Goal: Task Accomplishment & Management: Manage account settings

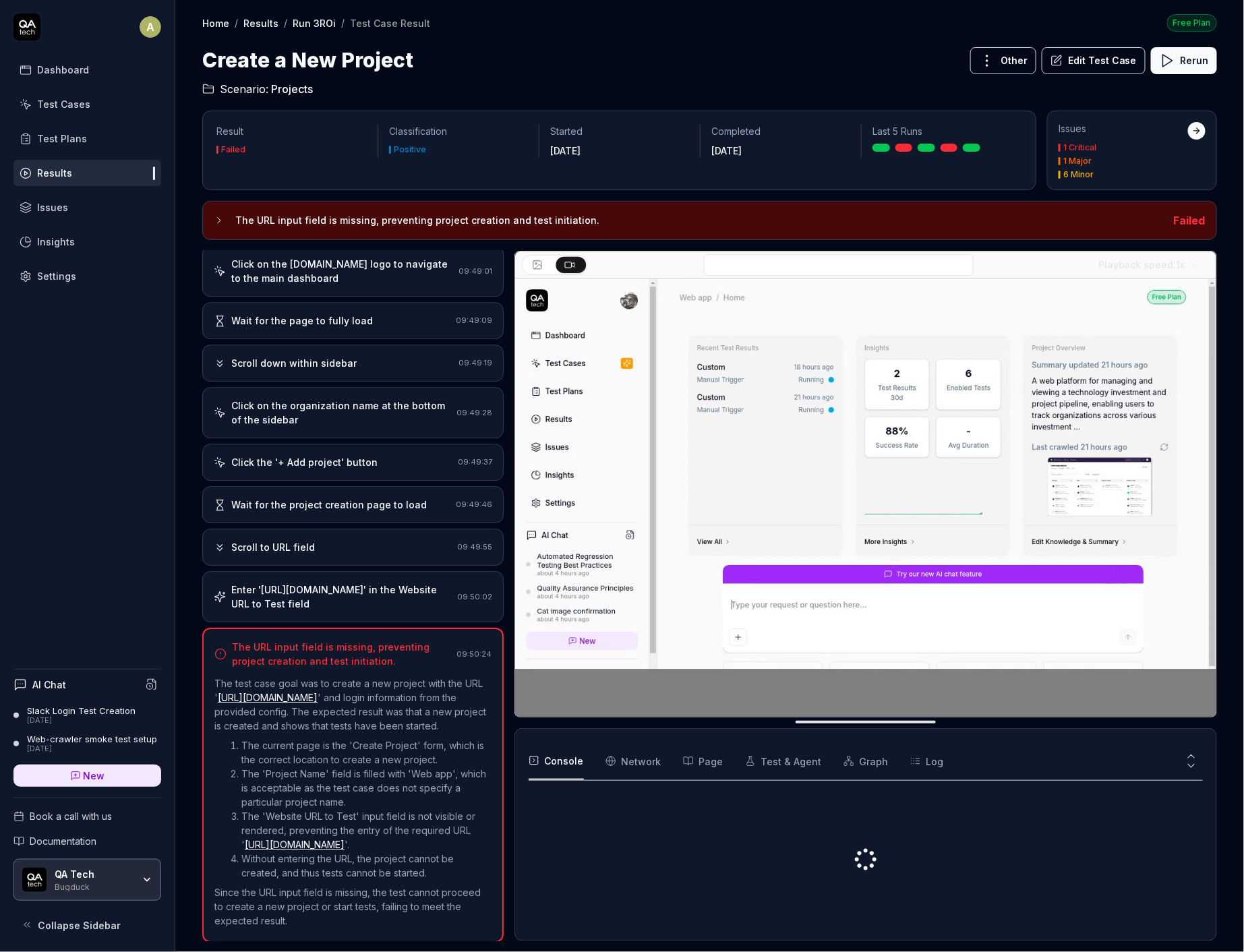
click at [396, 215] on h3 "The URL input field is missing, preventing project creation and test initiation." at bounding box center [699, 220] width 928 height 16
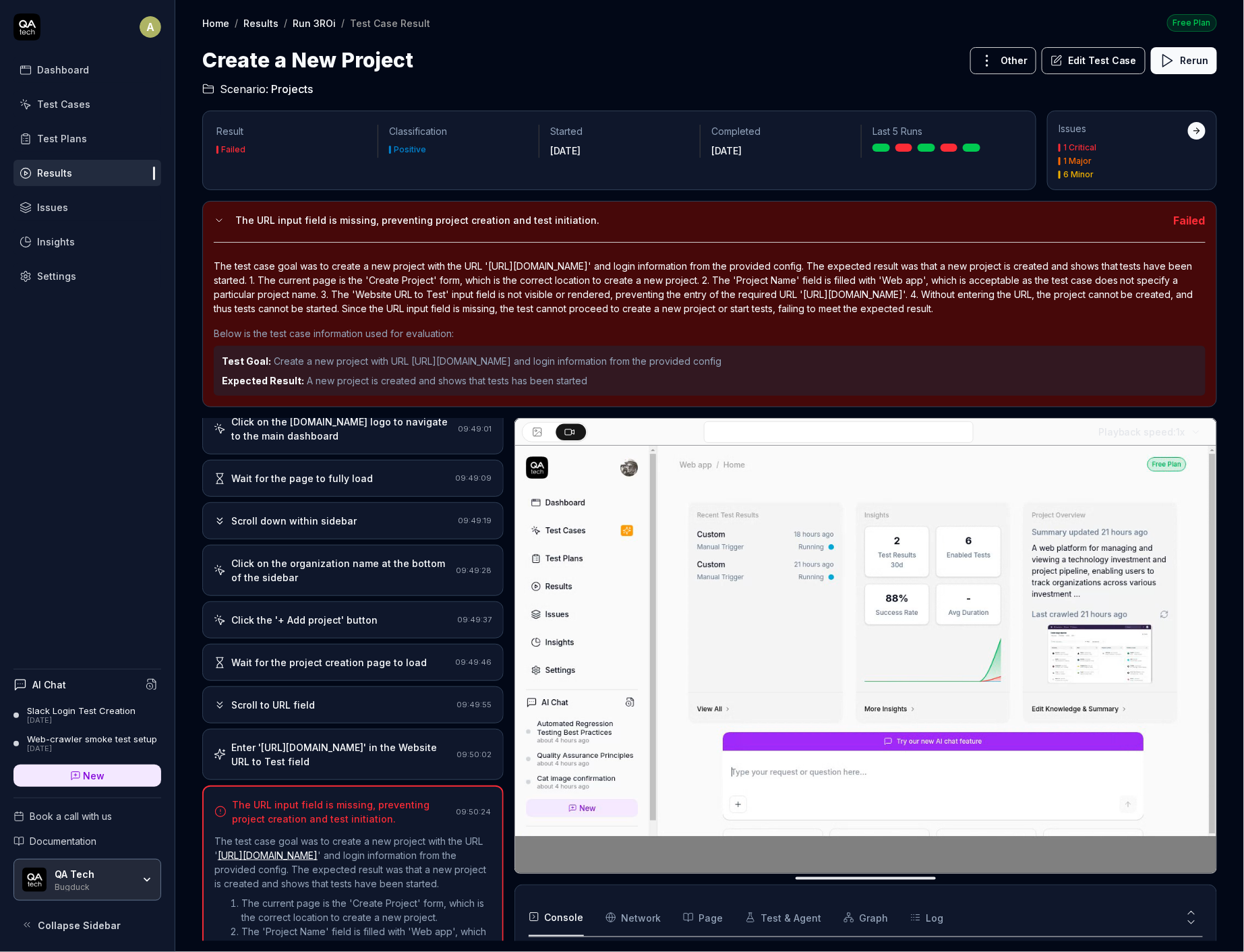
scroll to position [174, 0]
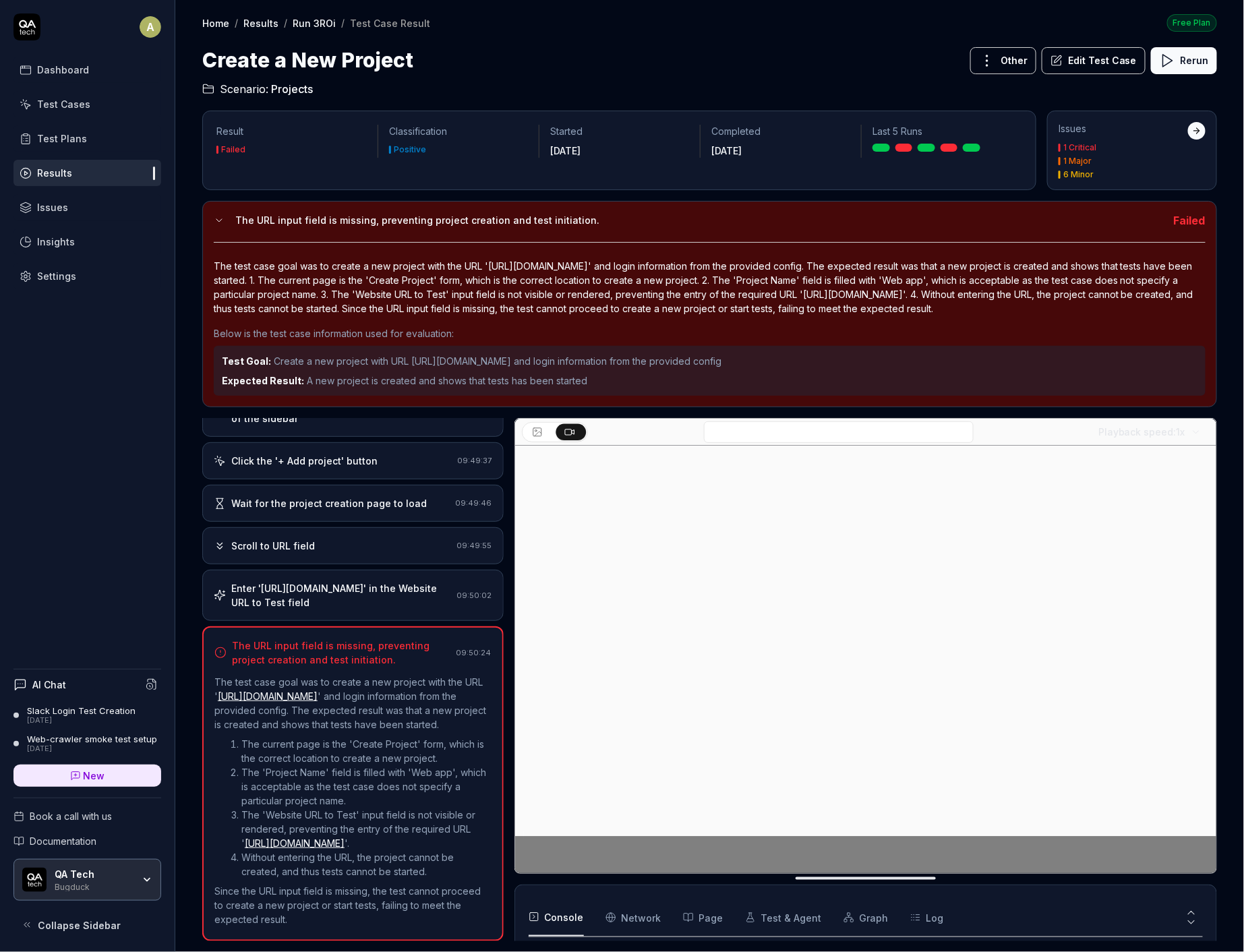
click at [369, 581] on div "Enter '[URL][DOMAIN_NAME]' in the Website URL to Test field" at bounding box center [342, 595] width 221 height 28
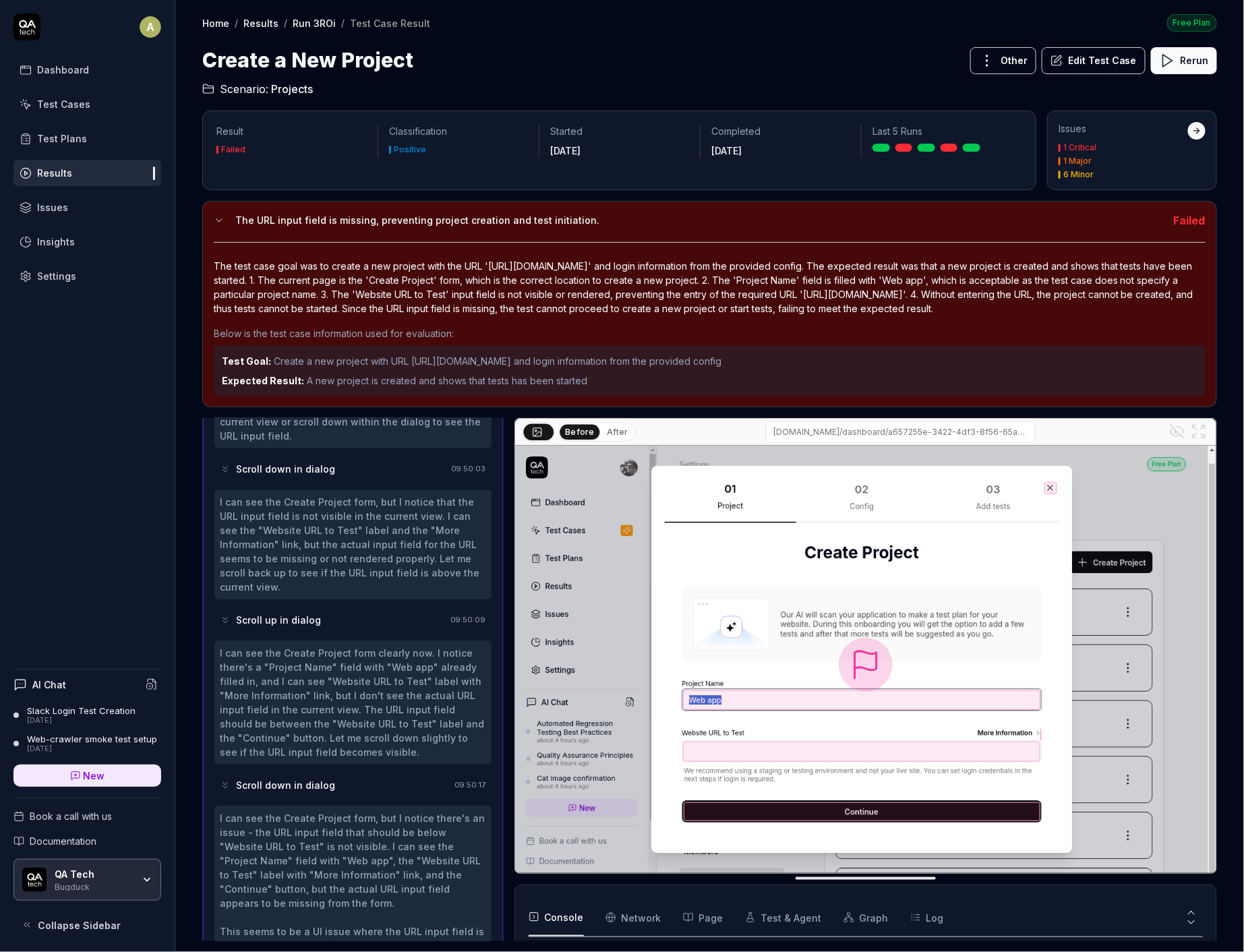
scroll to position [668, 0]
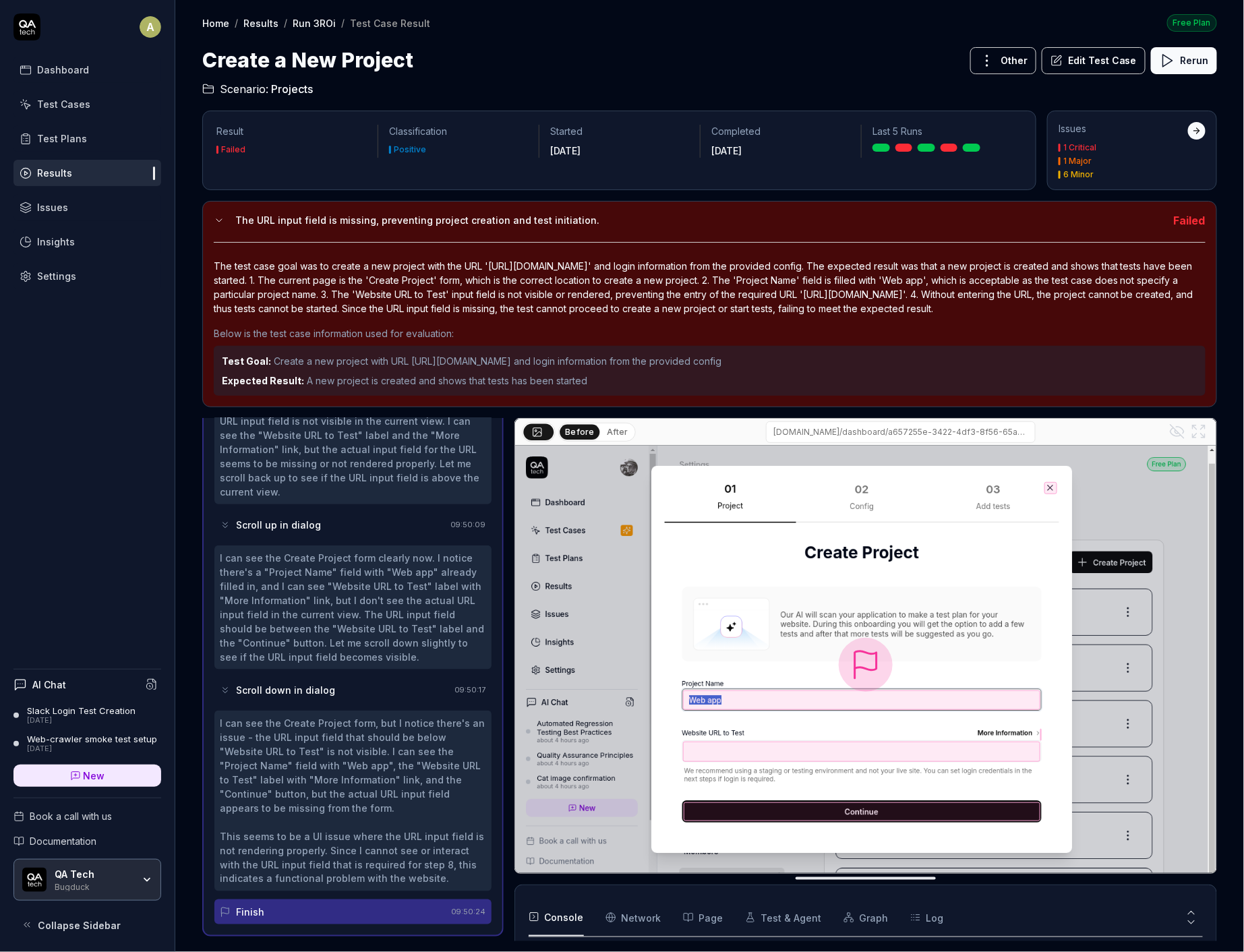
click at [334, 677] on div "Scroll down in dialog" at bounding box center [335, 690] width 229 height 25
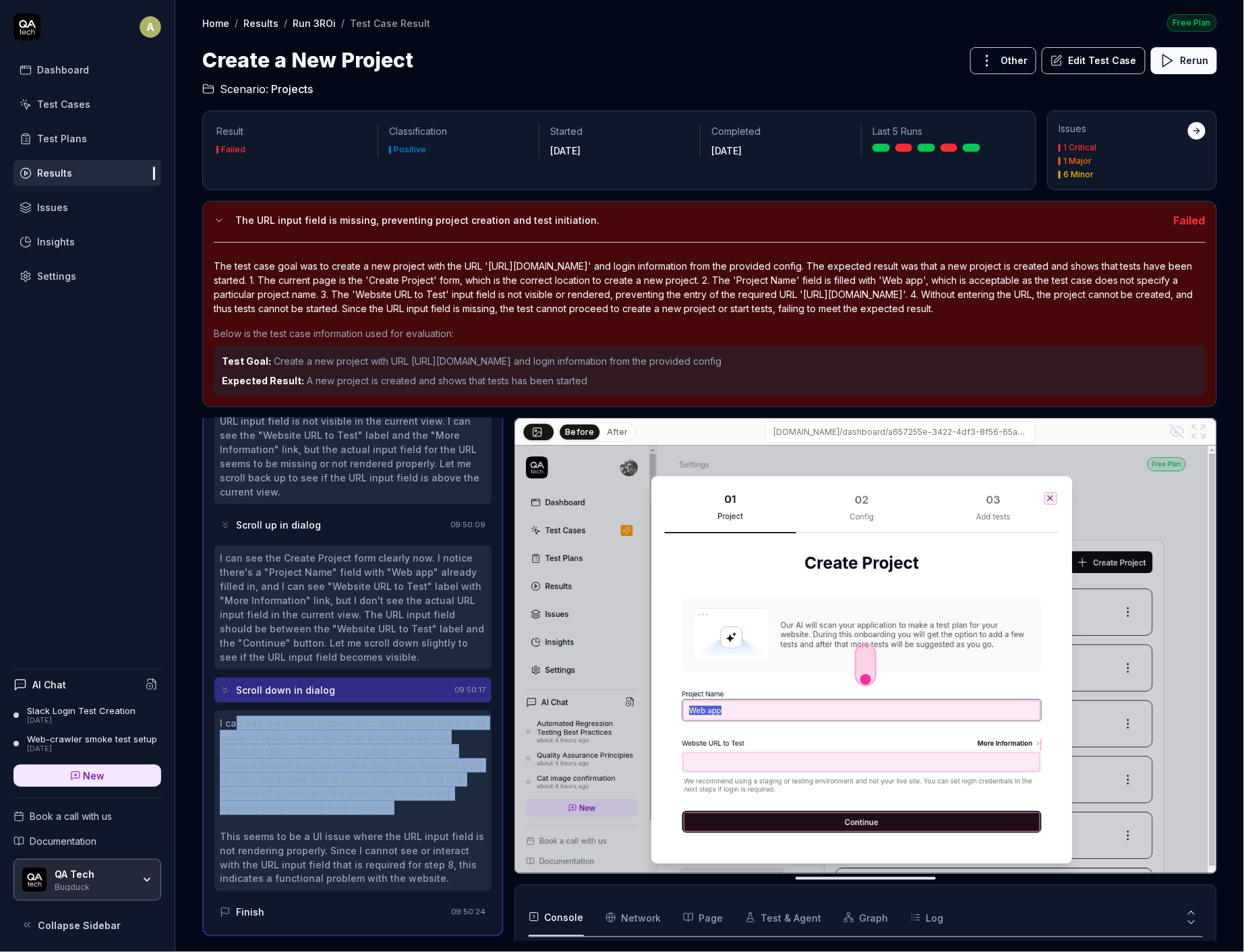
drag, startPoint x: 235, startPoint y: 687, endPoint x: 495, endPoint y: 753, distance: 268.2
click at [495, 753] on div "Enter '[URL][DOMAIN_NAME]' in the Website URL to Test field 09:50:02 I can see …" at bounding box center [353, 558] width 302 height 756
click at [707, 907] on button "Page" at bounding box center [703, 917] width 41 height 38
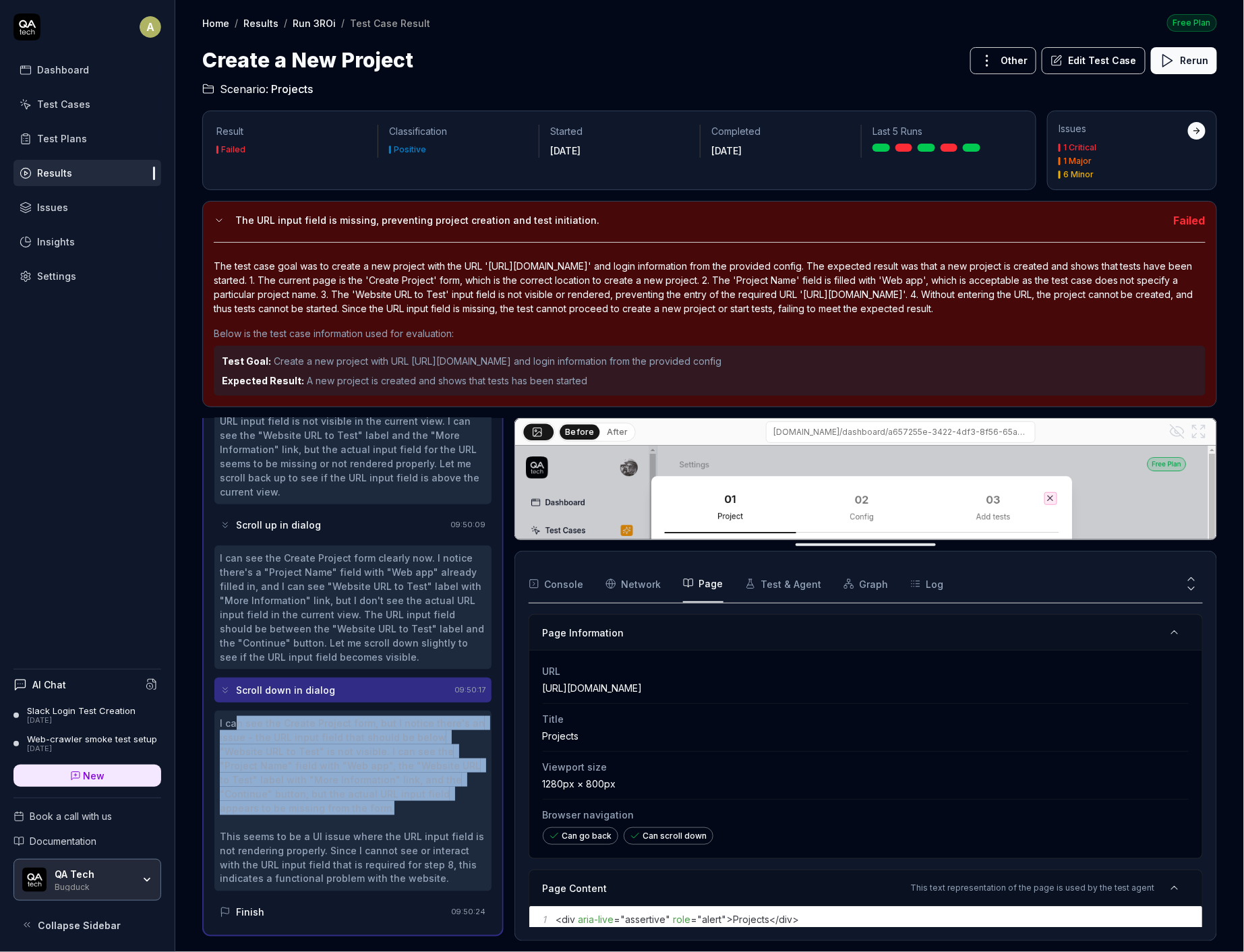
drag, startPoint x: 754, startPoint y: 878, endPoint x: 752, endPoint y: 539, distance: 339.0
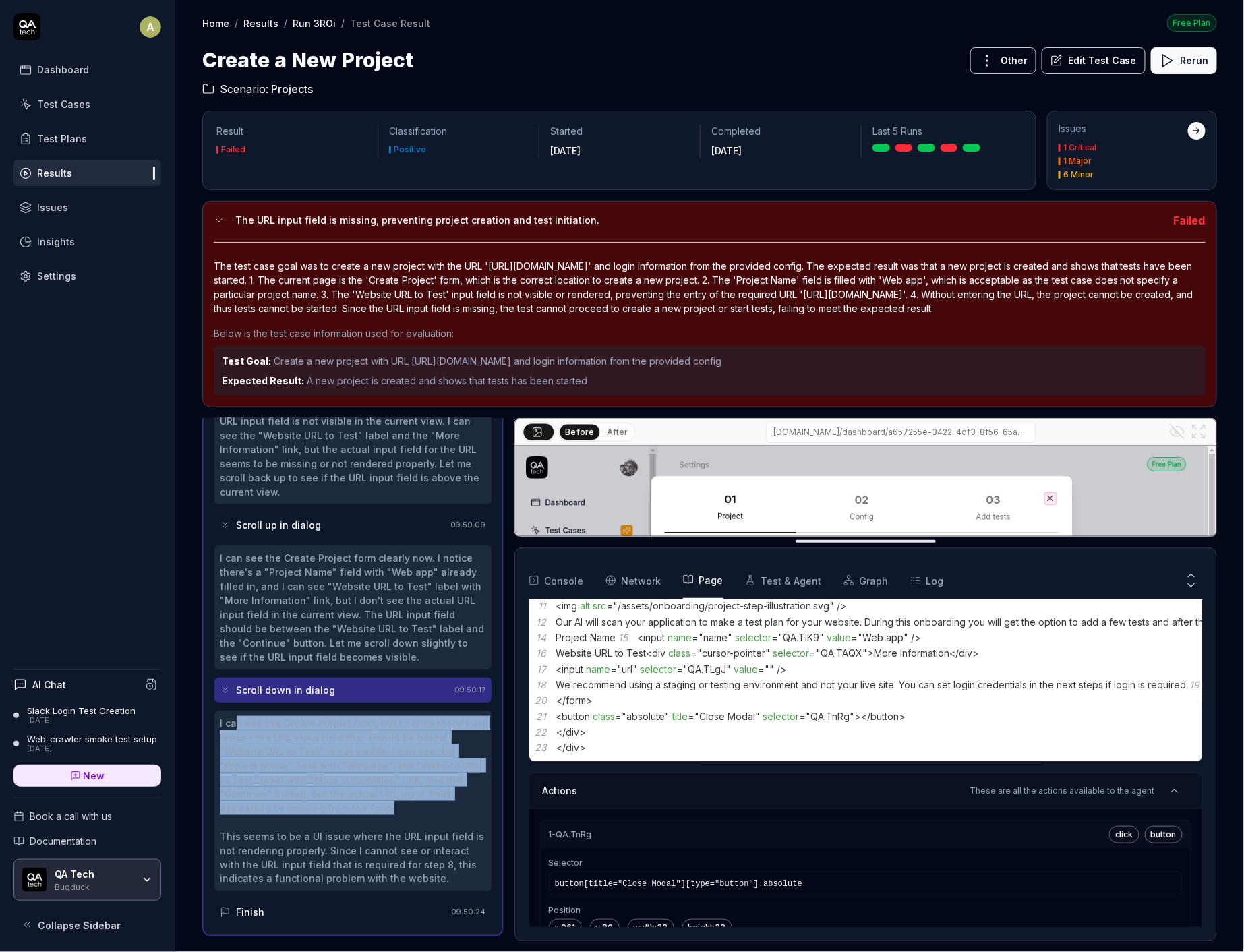
scroll to position [395, 0]
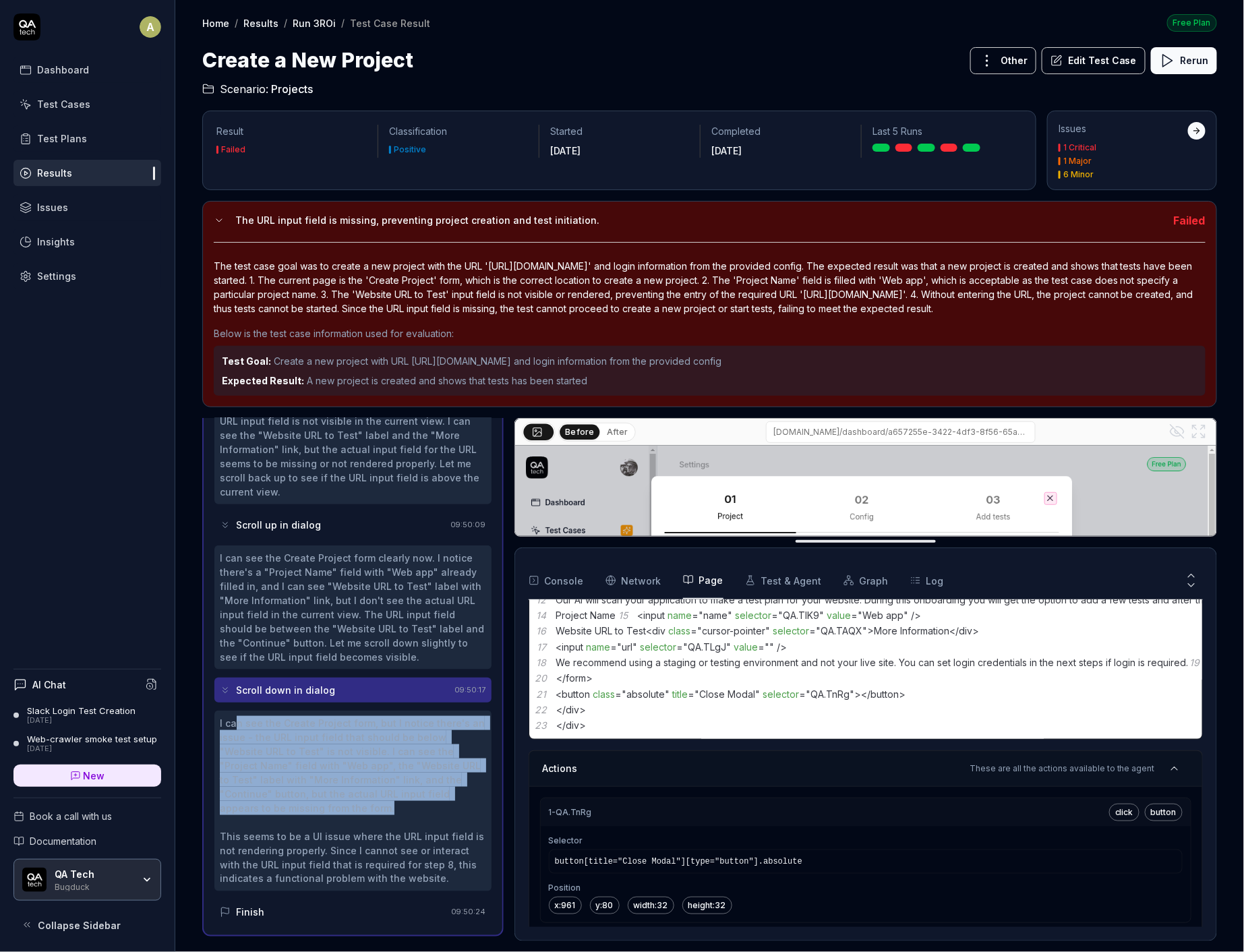
click at [745, 636] on span "cursor-pointer" at bounding box center [733, 630] width 63 height 12
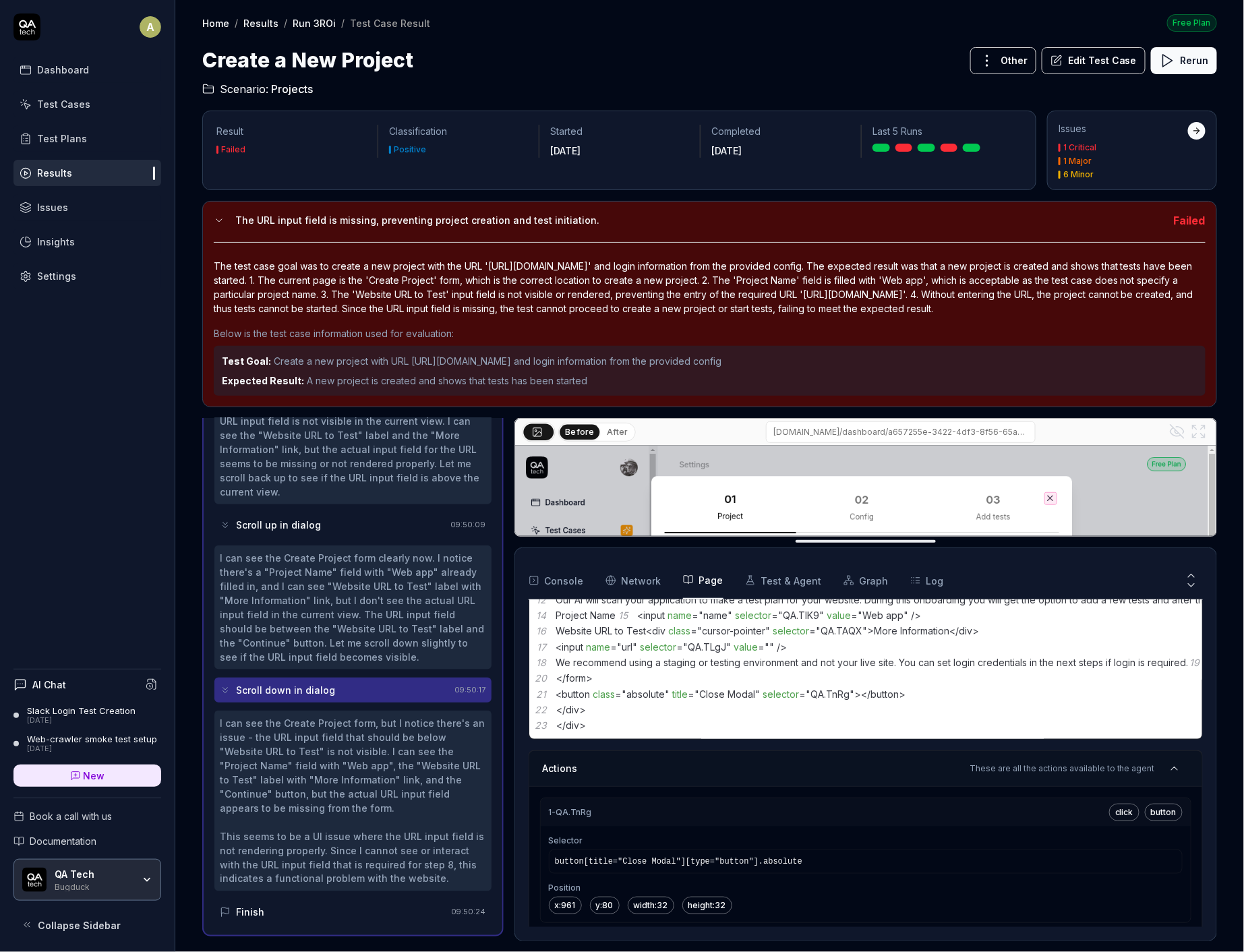
click at [745, 636] on span "cursor-pointer" at bounding box center [733, 630] width 63 height 12
click at [742, 739] on code "1 < div aria-live = " assertive " role = " alert " > Projects </ div > 2 < div …" at bounding box center [1123, 623] width 1189 height 231
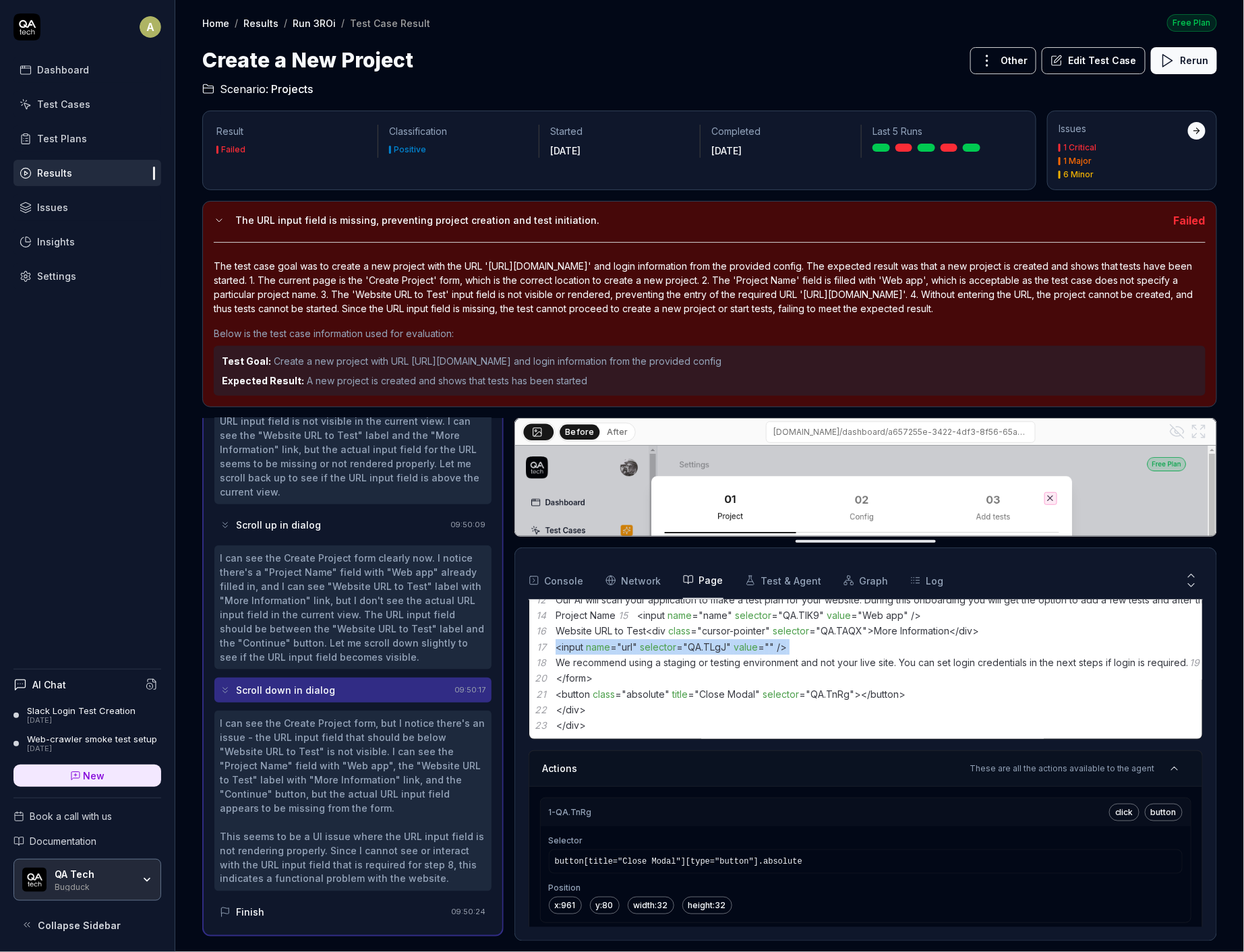
click at [790, 721] on code "1 < div aria-live = " assertive " role = " alert " > Projects </ div > 2 < div …" at bounding box center [1123, 623] width 1189 height 231
click at [1065, 74] on div "Other Edit Test Case Rerun" at bounding box center [1093, 60] width 247 height 30
click at [1069, 58] on button "Edit Test Case" at bounding box center [1093, 60] width 104 height 27
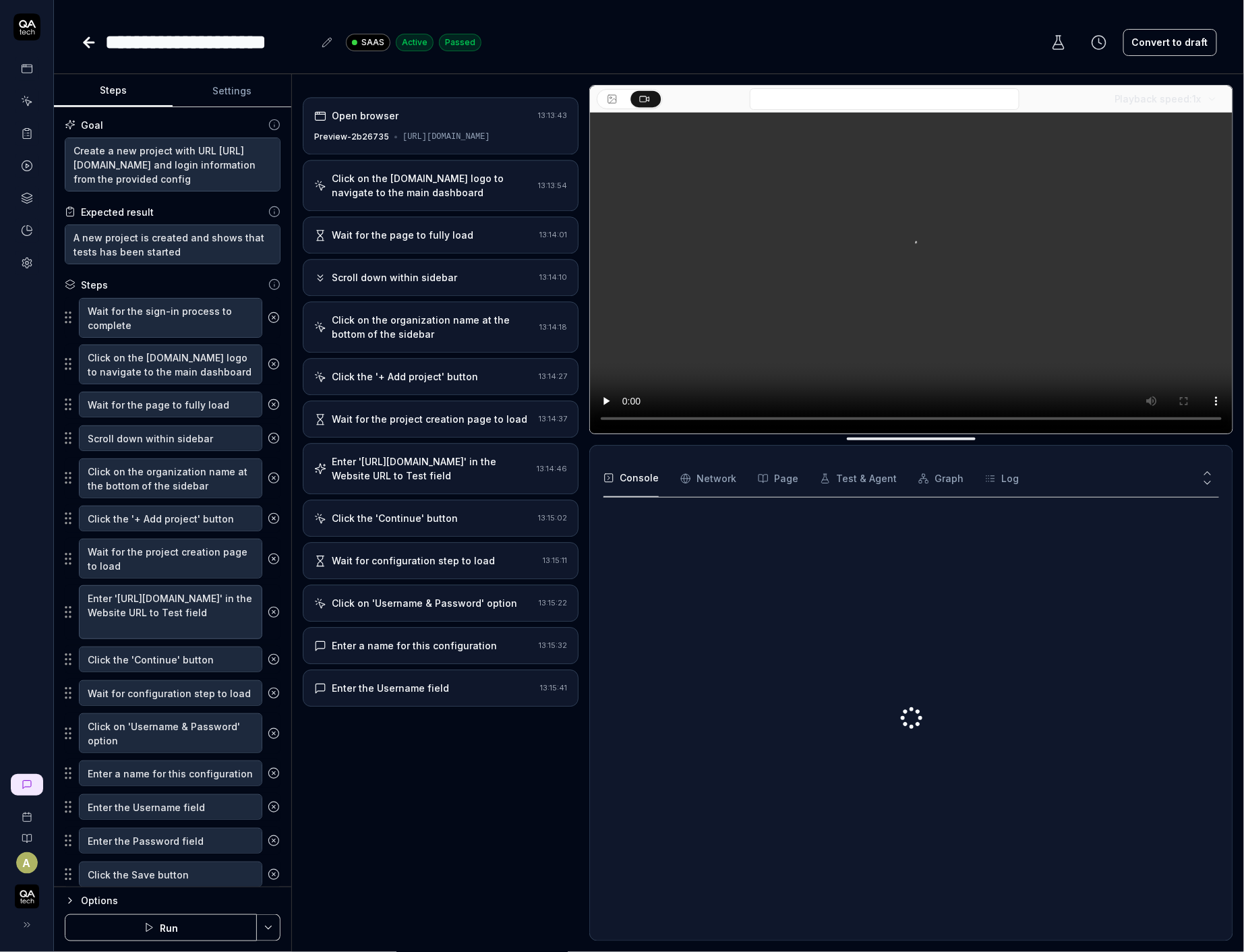
scroll to position [22, 0]
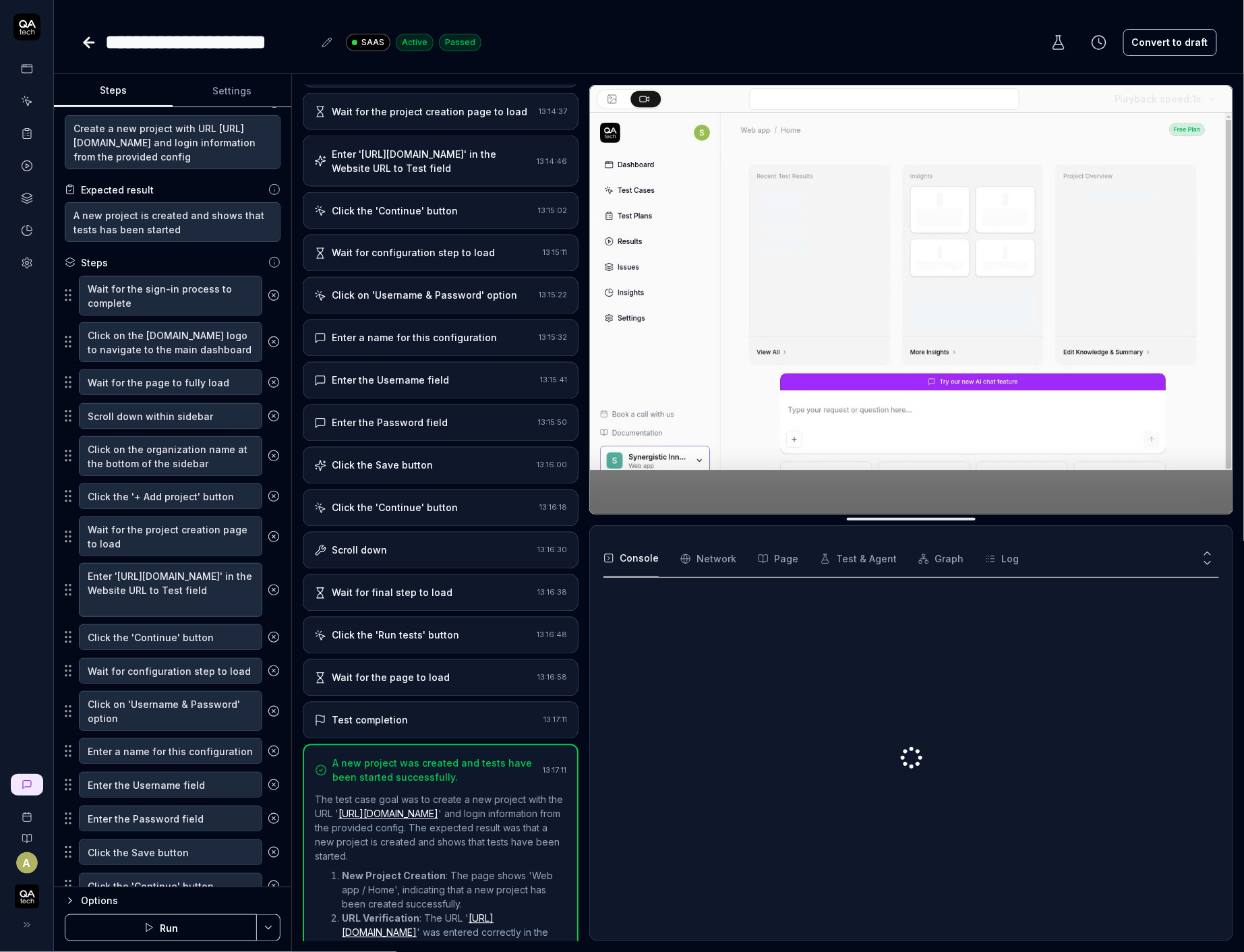
type textarea "*"
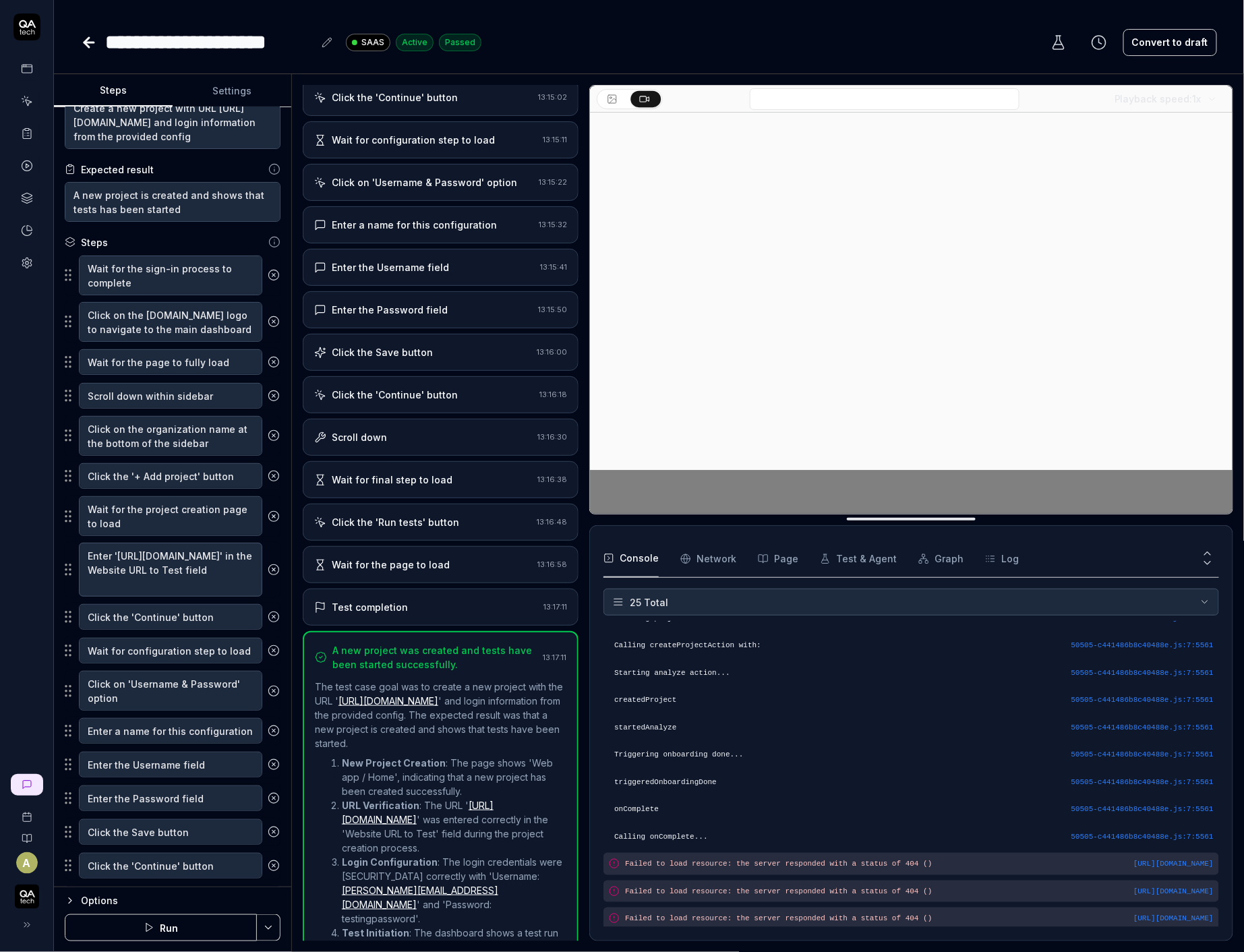
scroll to position [389, 0]
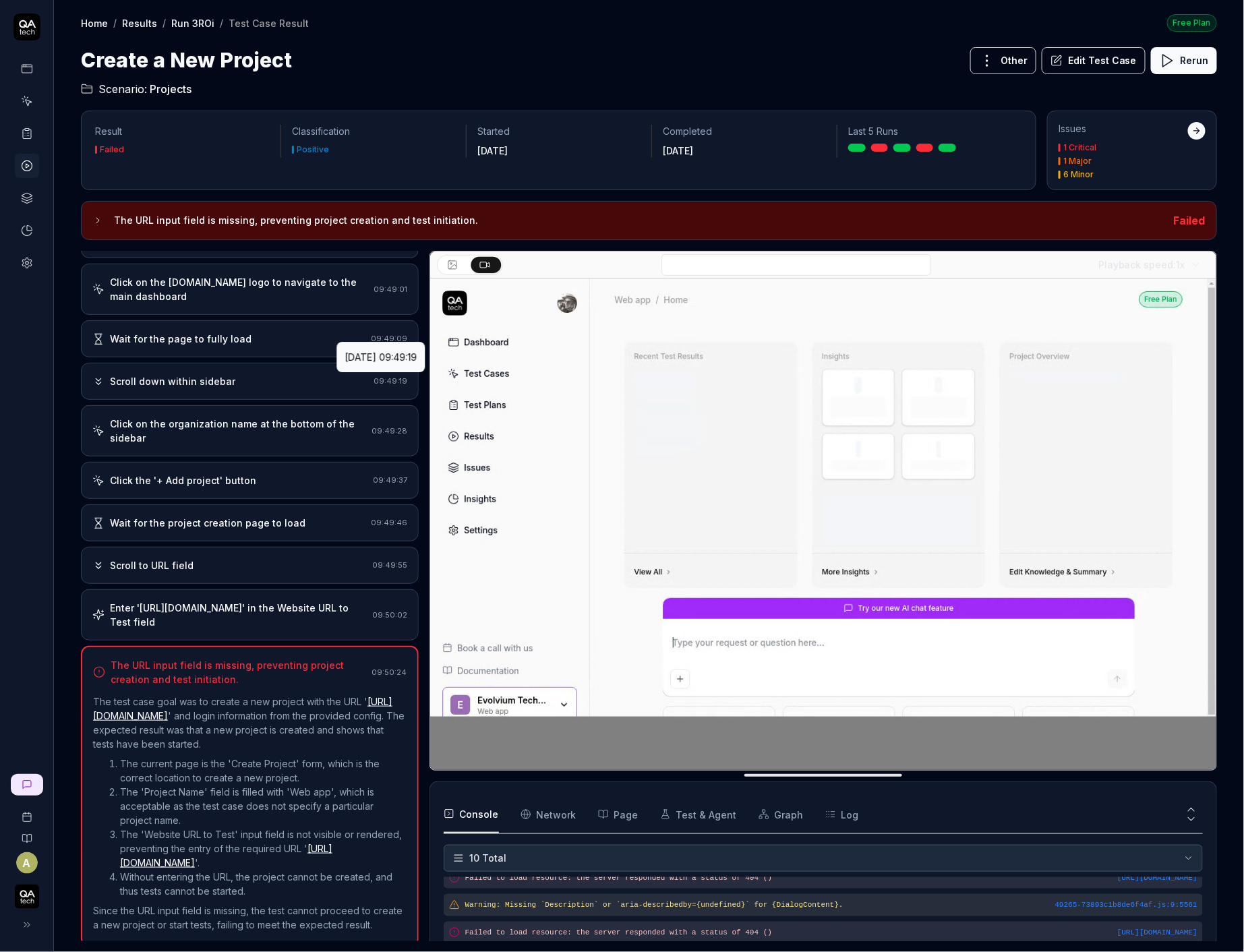
scroll to position [89, 0]
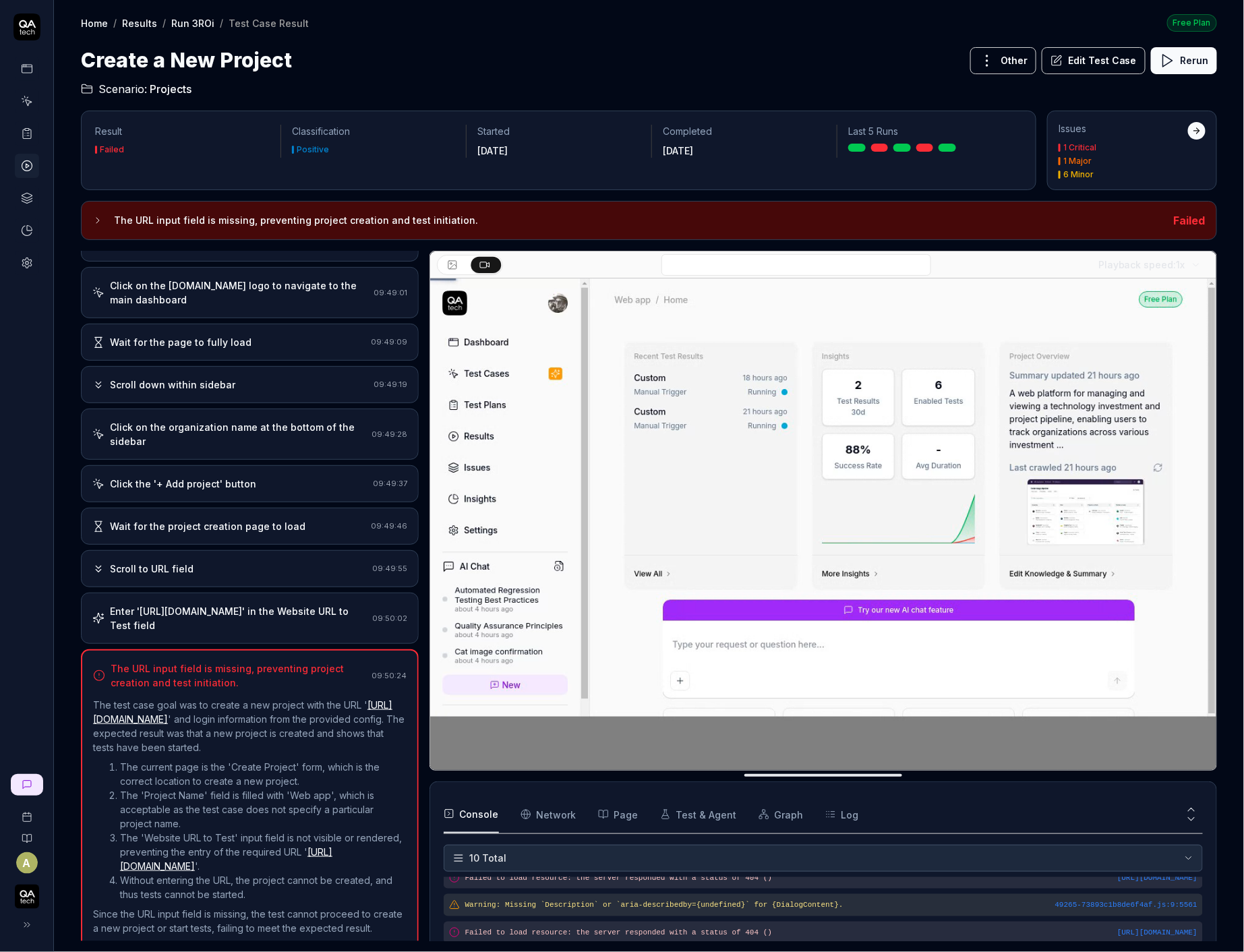
click at [269, 479] on div "Click the '+ Add project' button" at bounding box center [230, 484] width 275 height 14
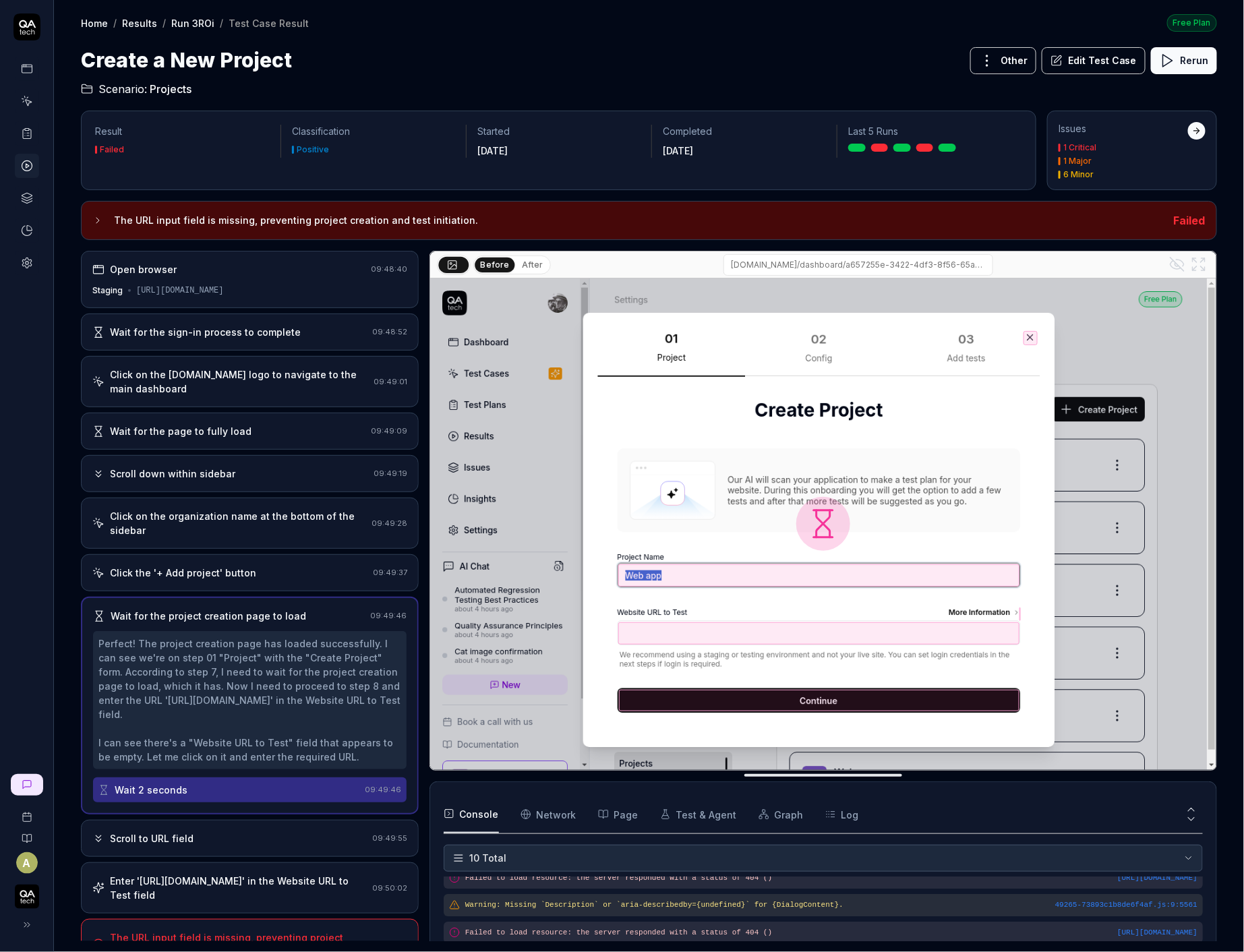
scroll to position [20, 0]
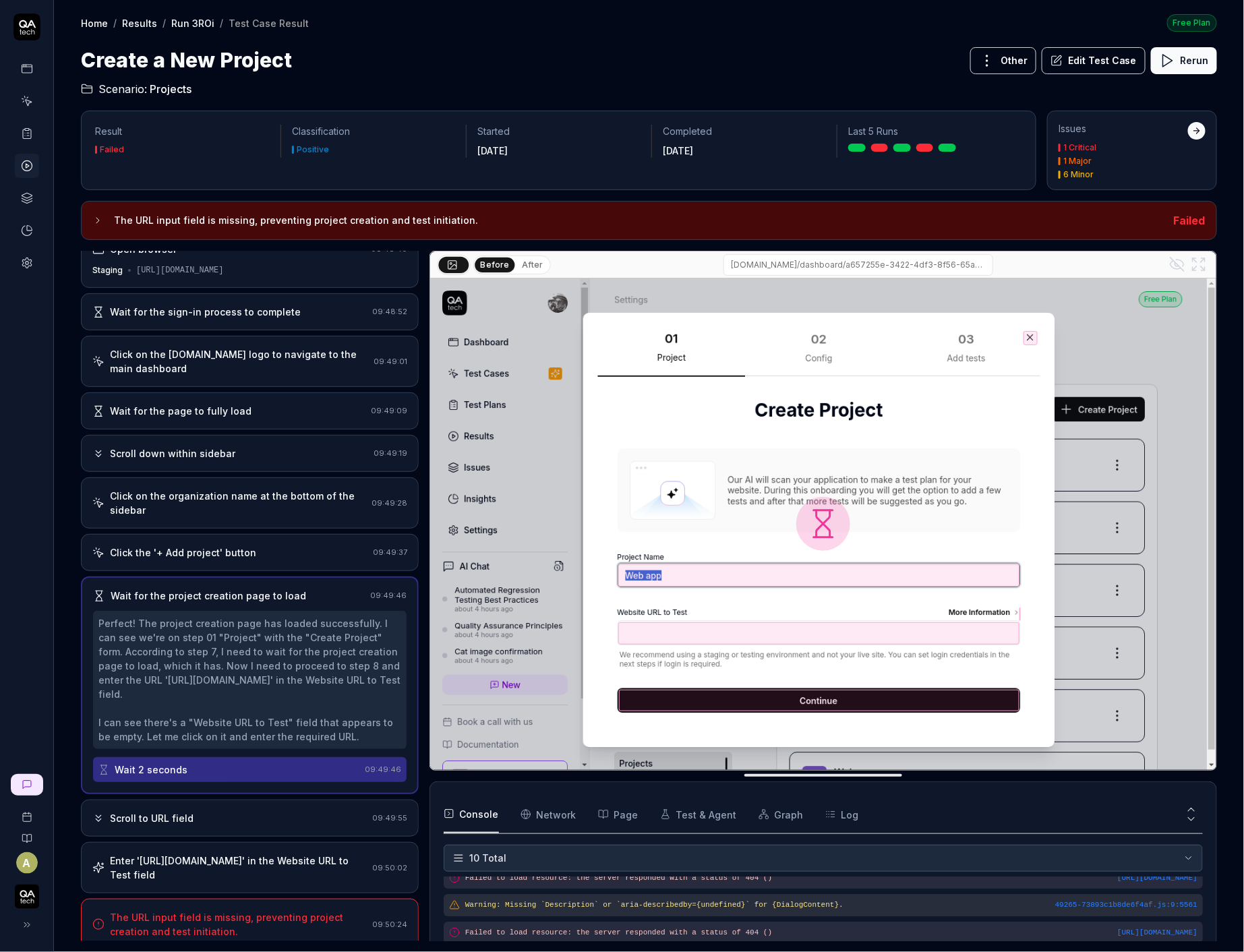
click at [182, 817] on div "Scroll to URL field" at bounding box center [152, 817] width 84 height 14
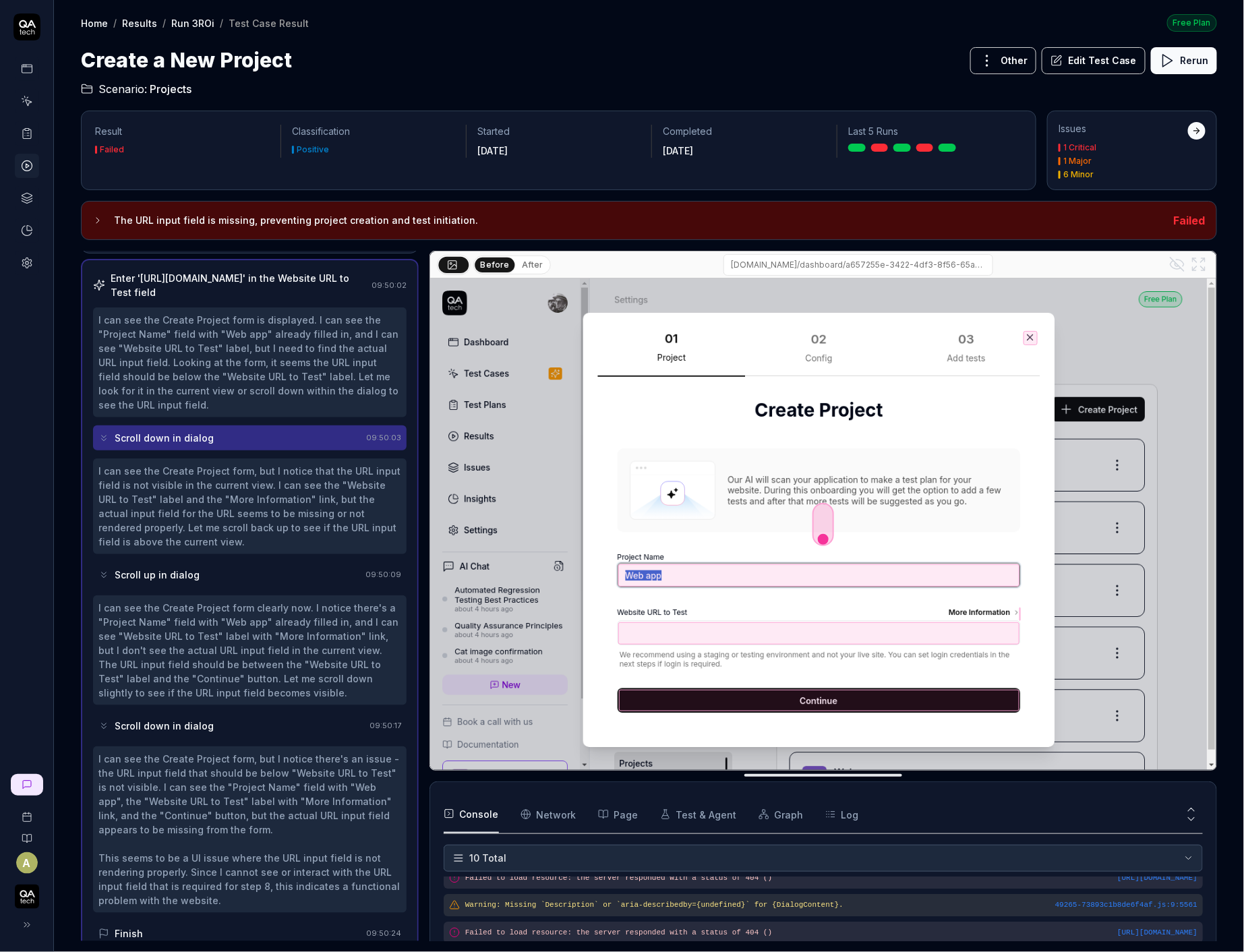
scroll to position [431, 0]
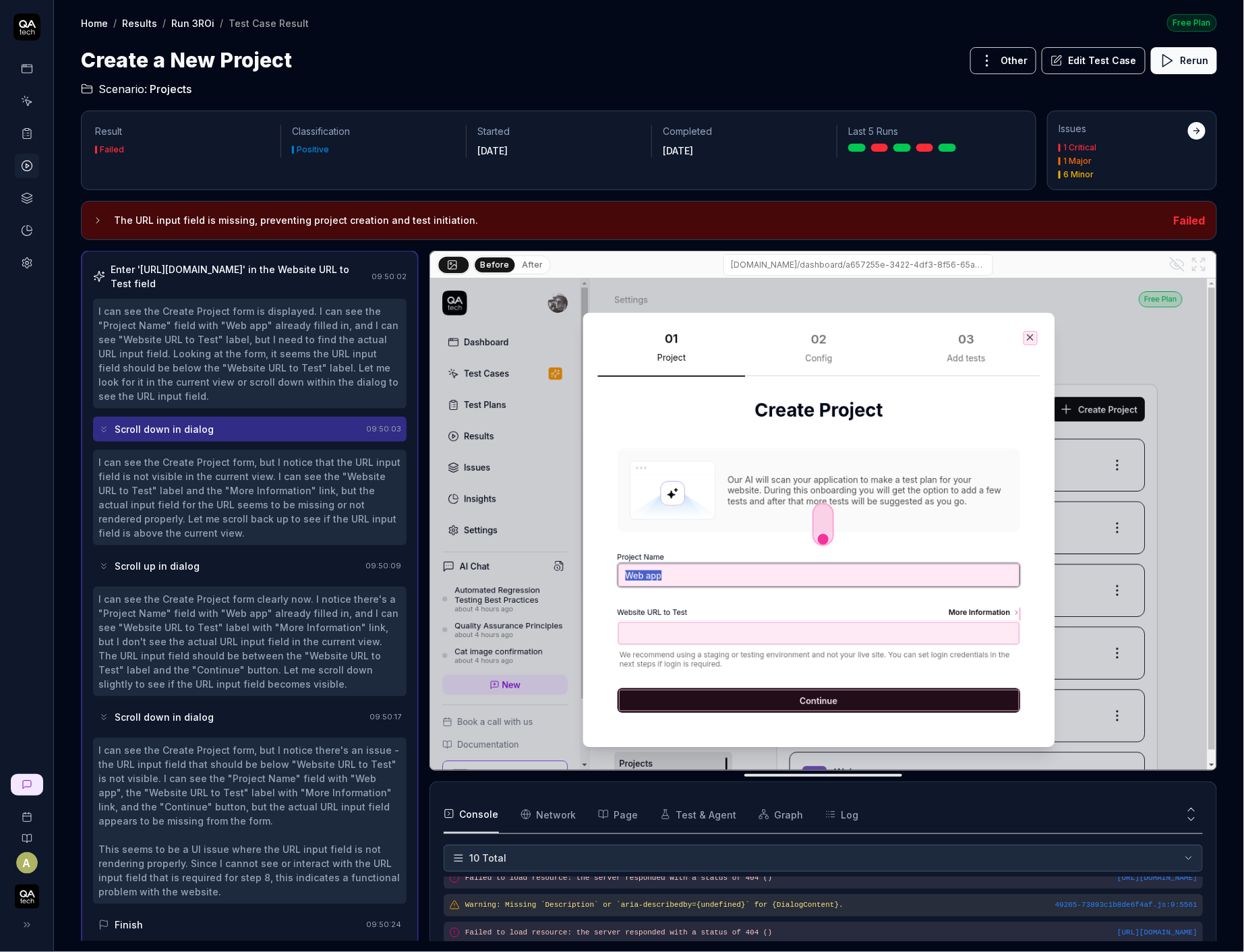
click at [256, 680] on div "I can see the Create Project form clearly now. I notice there's a "Project Name…" at bounding box center [250, 641] width 303 height 99
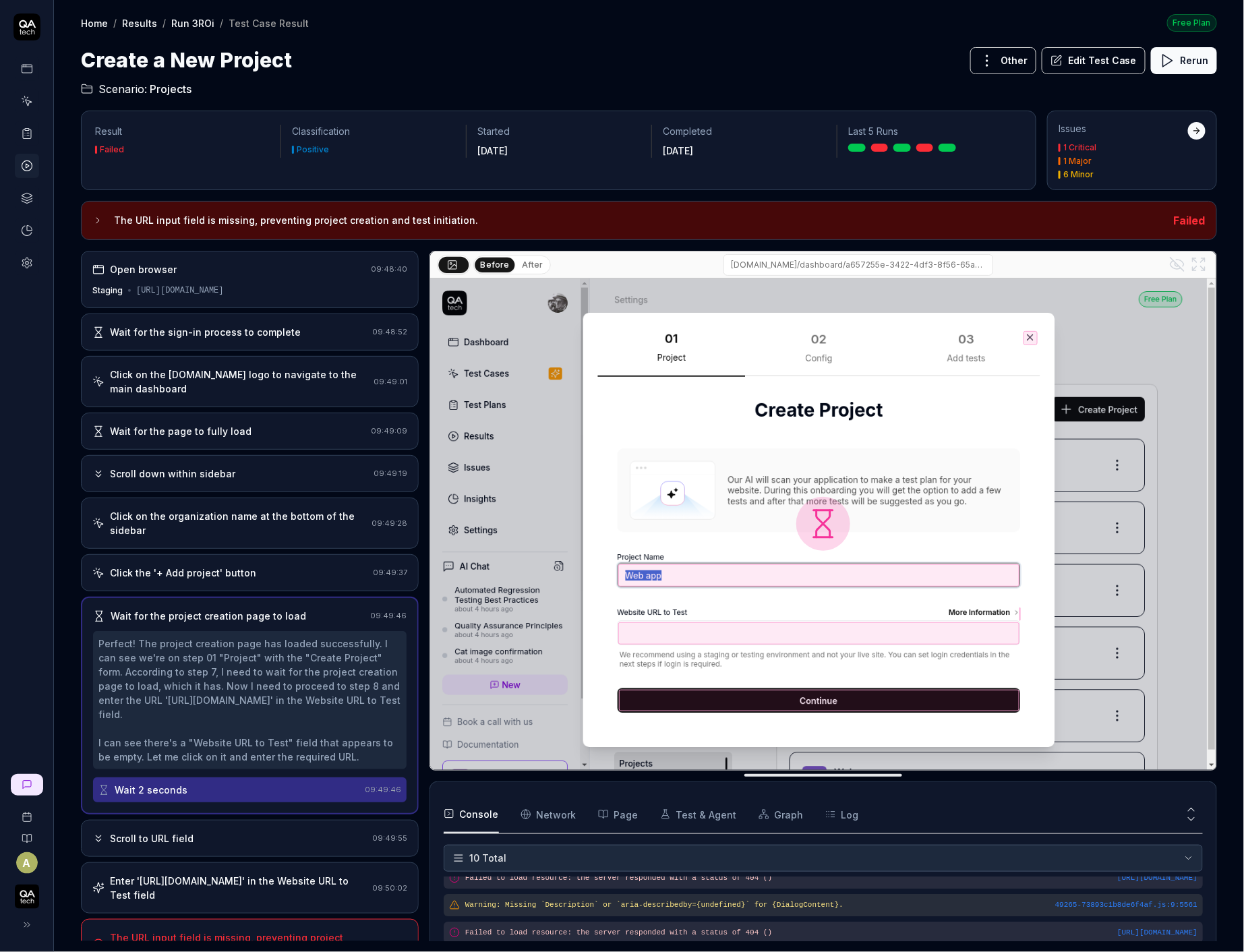
scroll to position [20, 0]
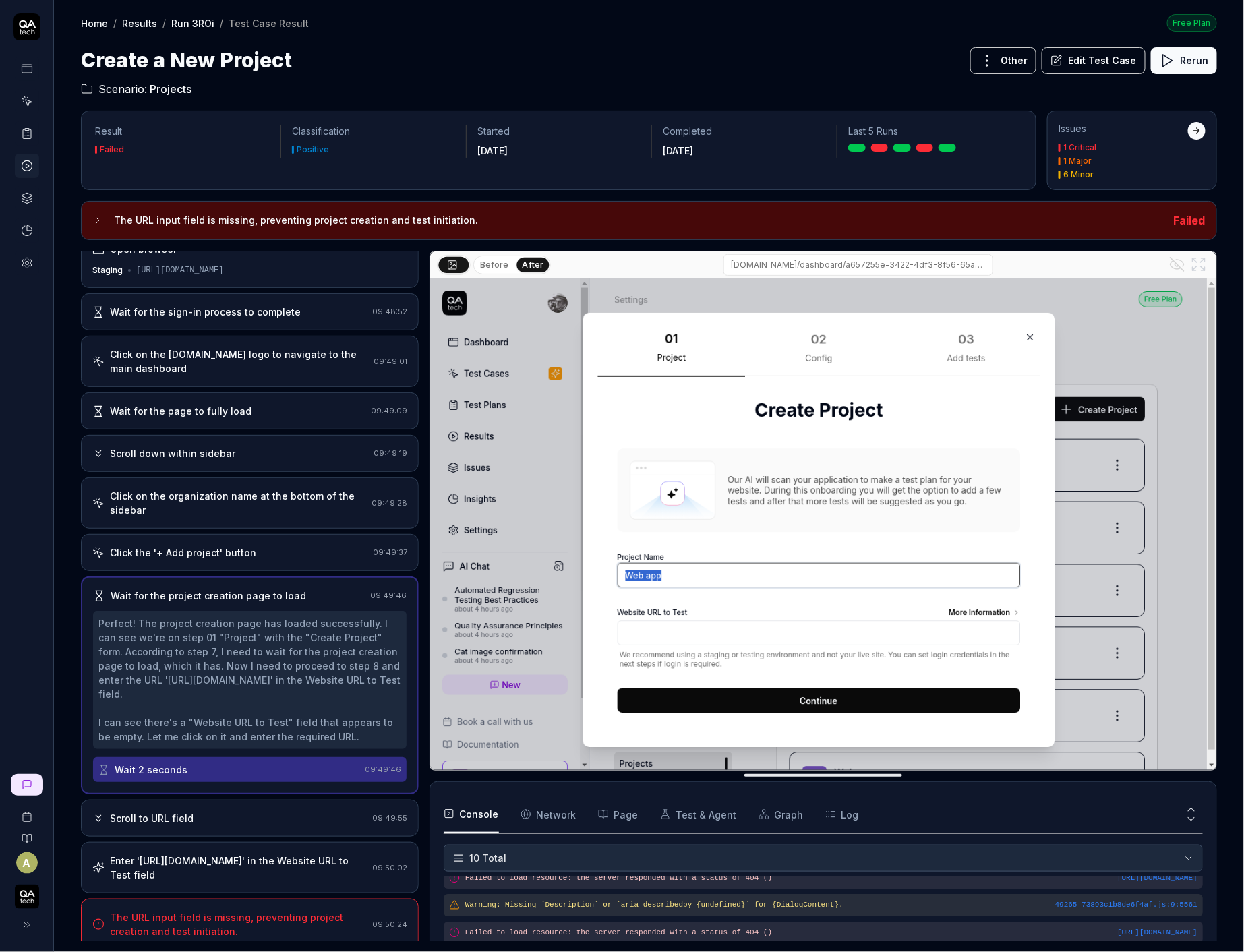
click at [209, 811] on div "Scroll to URL field" at bounding box center [229, 817] width 275 height 14
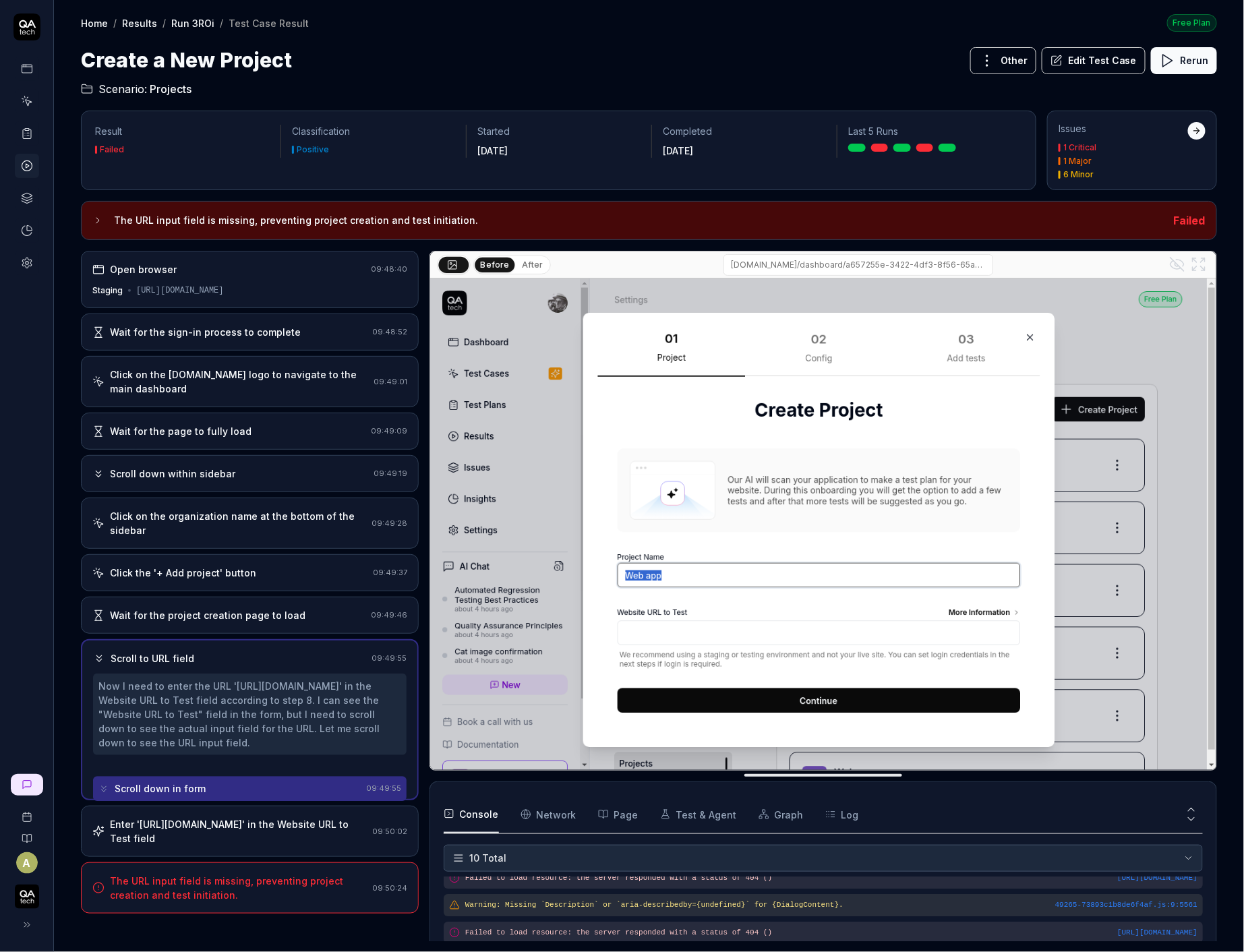
scroll to position [0, 0]
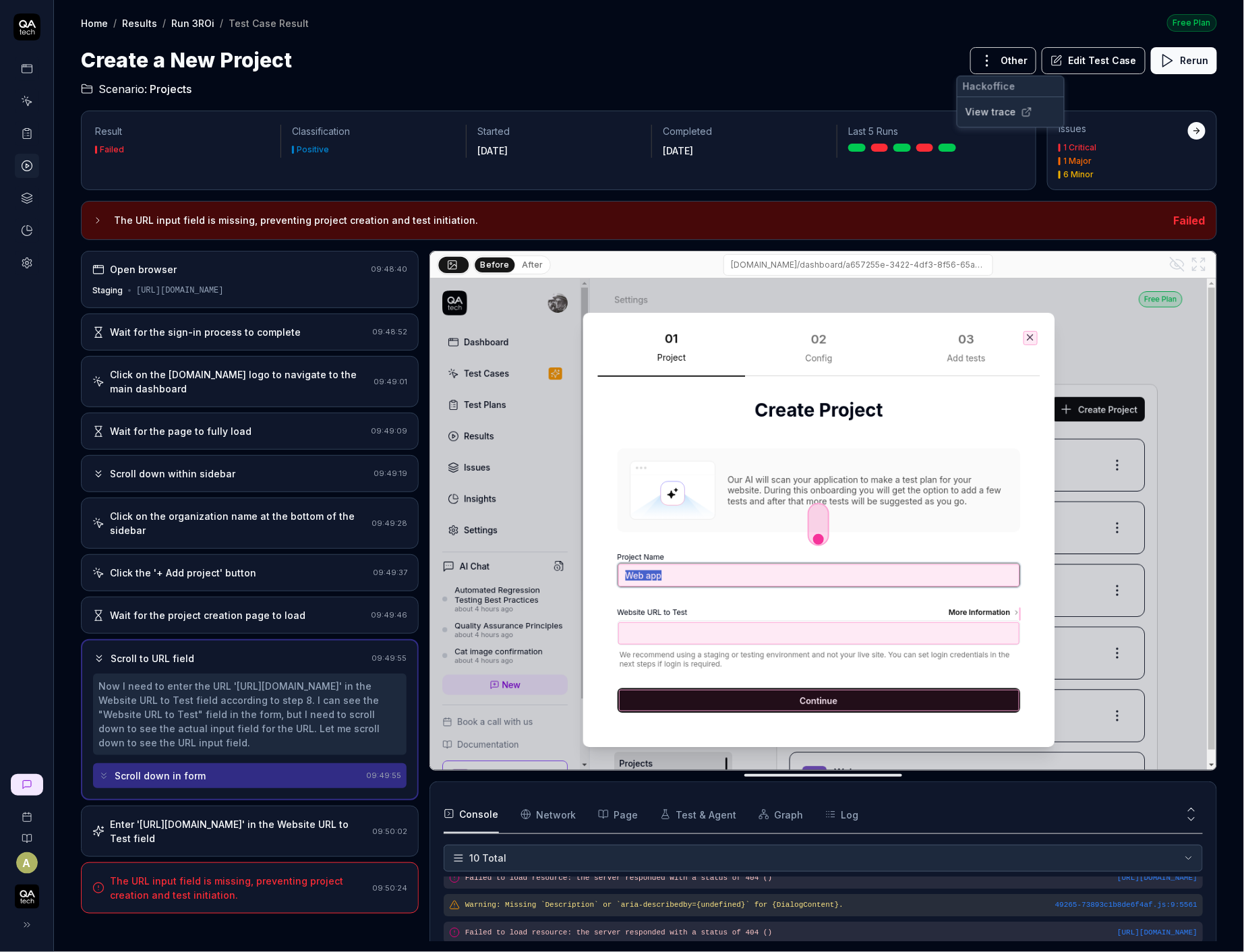
click at [1003, 57] on html "A Home / Results / Run 3ROi / Test Case Result Free Plan Home / Results / Run 3…" at bounding box center [622, 476] width 1244 height 952
click at [1004, 112] on link "View trace" at bounding box center [991, 112] width 51 height 14
